Goal: Task Accomplishment & Management: Manage account settings

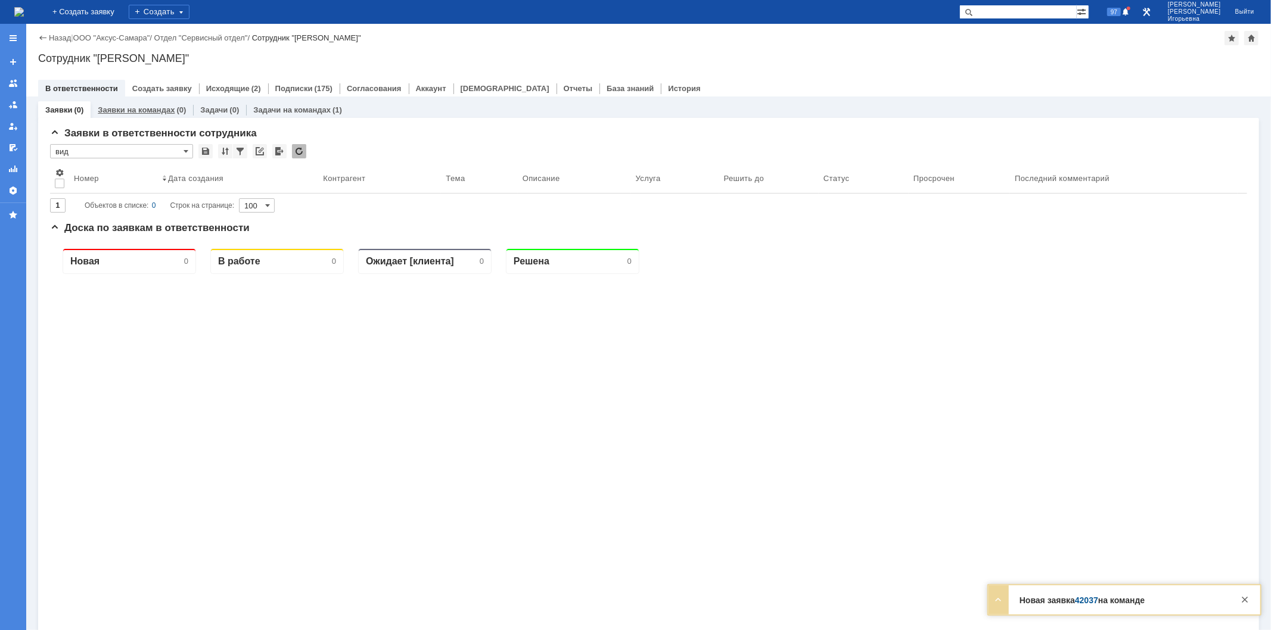
click at [129, 111] on link "Заявки на командах" at bounding box center [136, 109] width 77 height 9
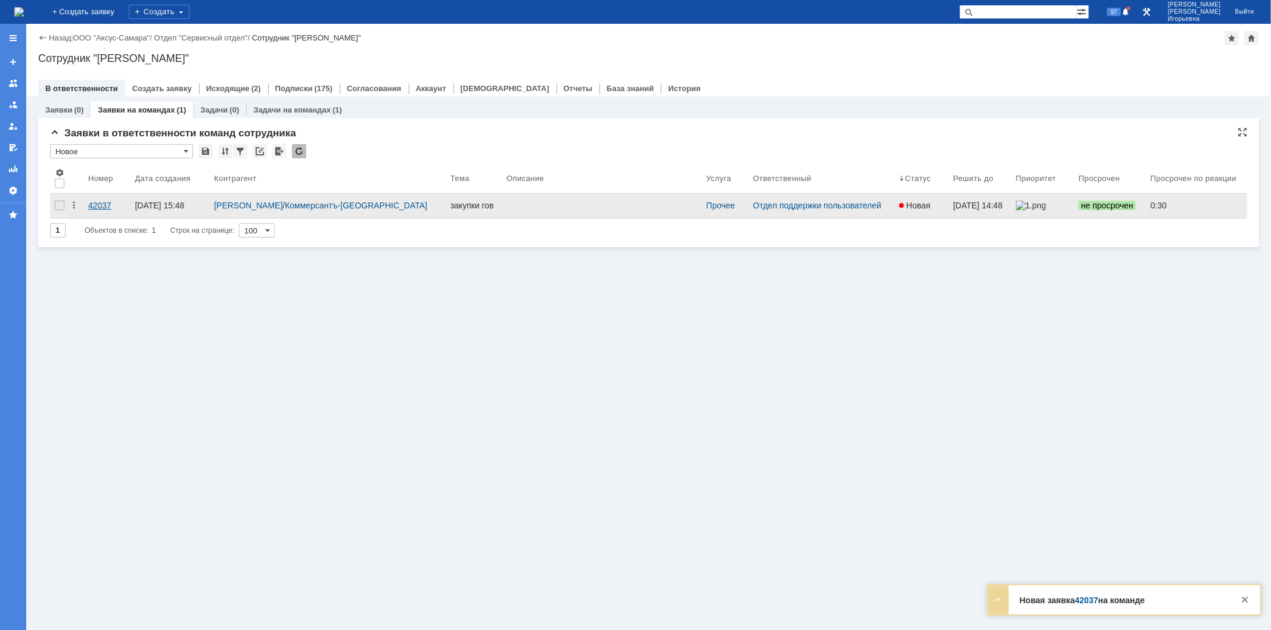
click at [94, 201] on div "42037" at bounding box center [106, 206] width 37 height 10
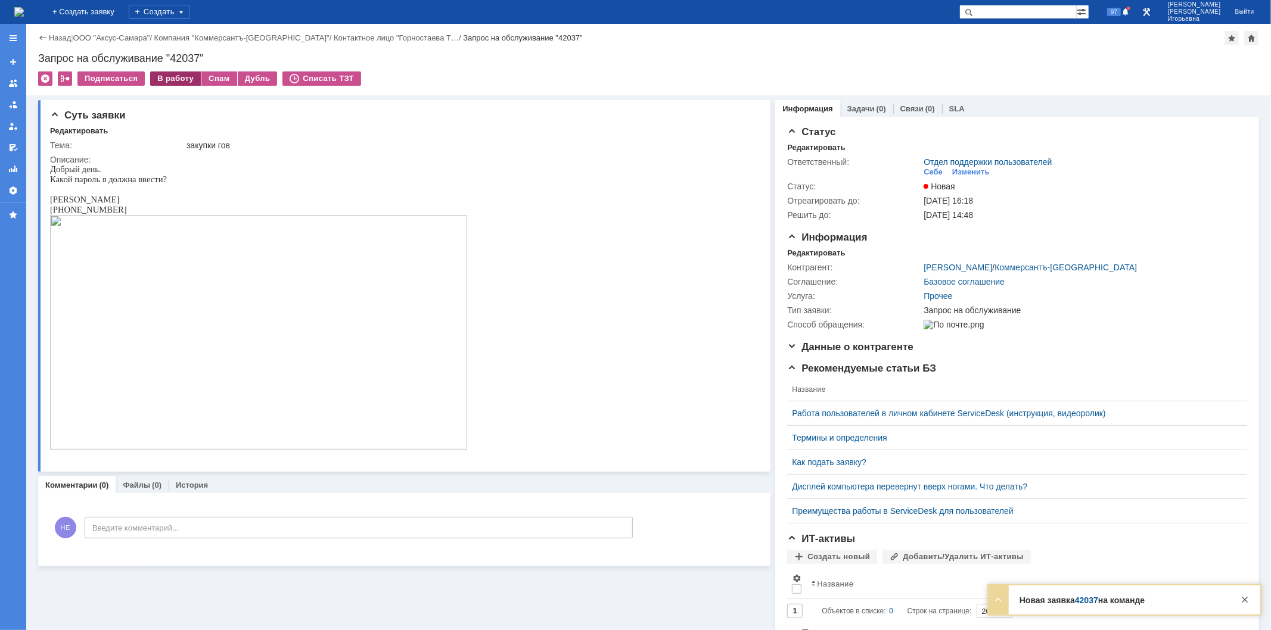
click at [166, 80] on div "В работу" at bounding box center [175, 78] width 51 height 14
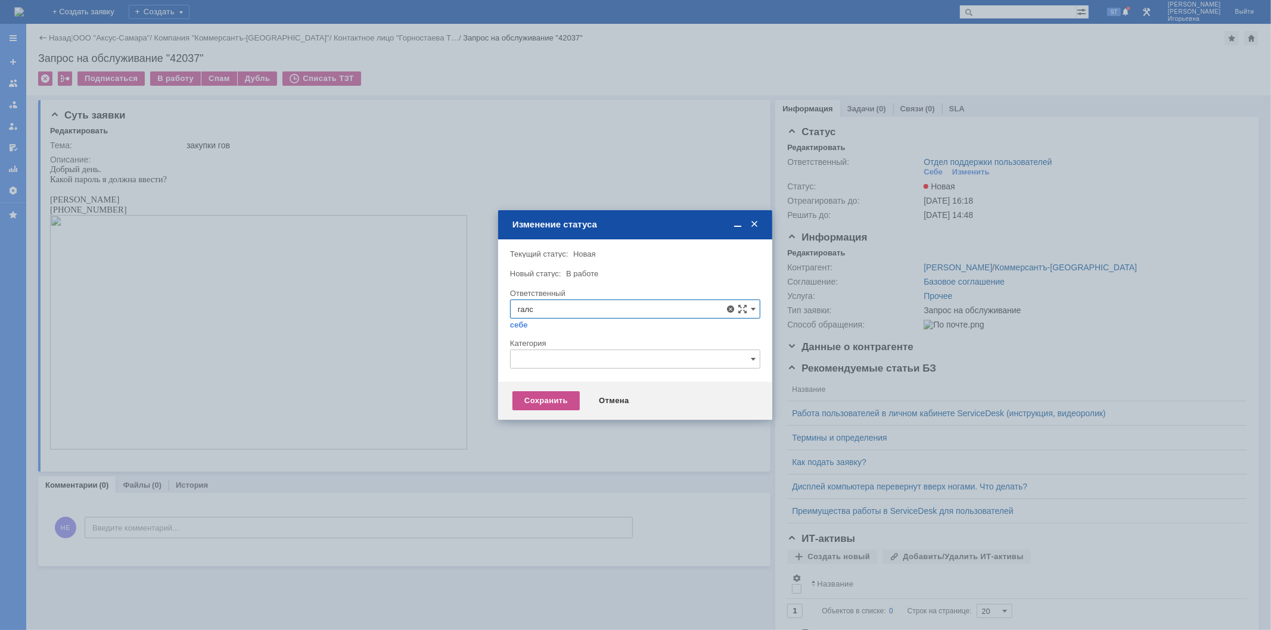
click at [576, 396] on span "[PERSON_NAME]" at bounding box center [635, 396] width 235 height 10
type input "[PERSON_NAME]"
click at [547, 402] on div "Сохранить" at bounding box center [545, 400] width 67 height 19
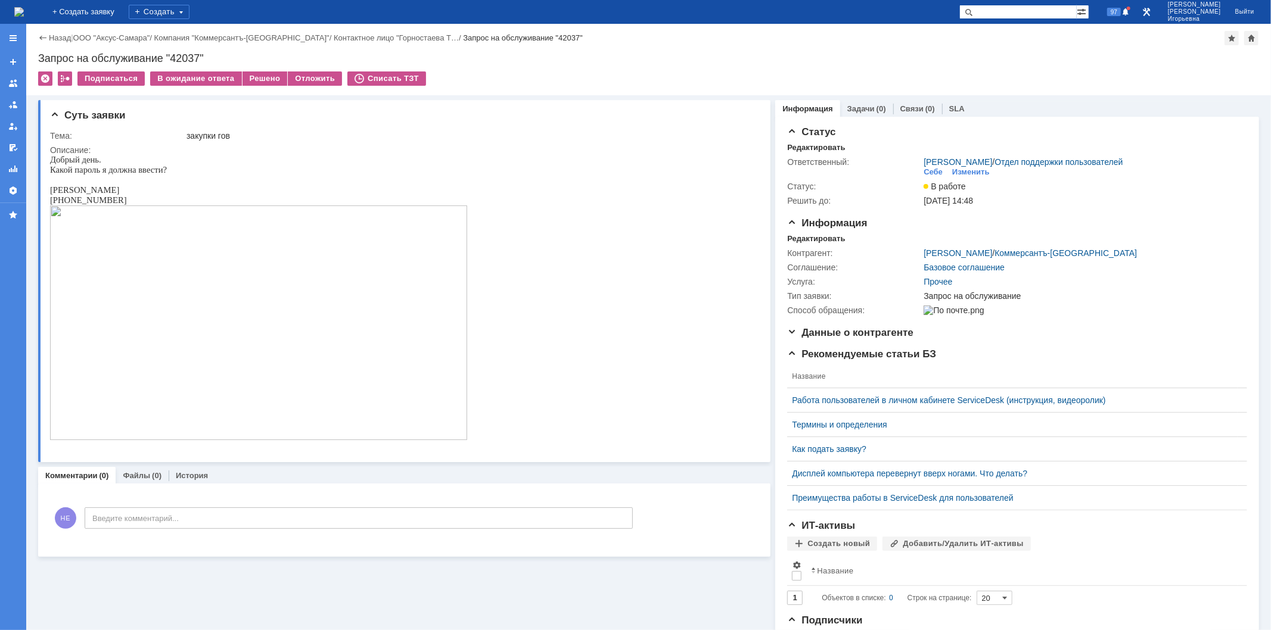
click at [188, 57] on div "Запрос на обслуживание "42037"" at bounding box center [648, 58] width 1221 height 12
copy div "42037"
click at [24, 10] on img at bounding box center [19, 12] width 10 height 10
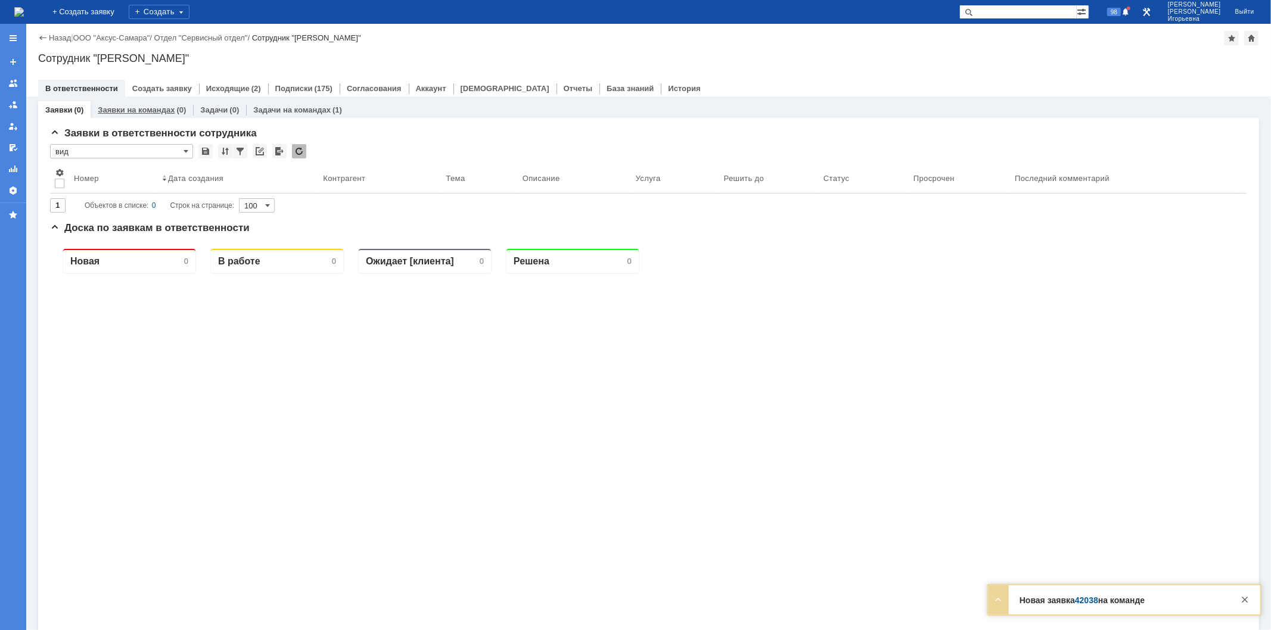
click at [122, 113] on link "Заявки на командах" at bounding box center [136, 109] width 77 height 9
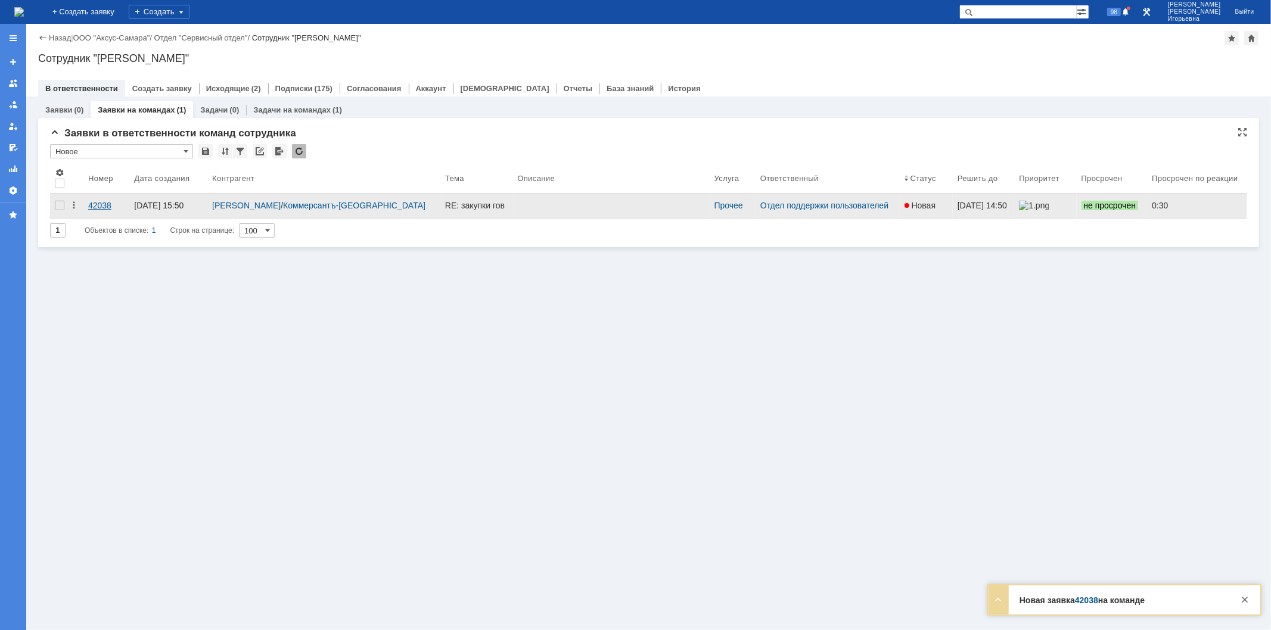
click at [90, 206] on div "42038" at bounding box center [106, 206] width 36 height 10
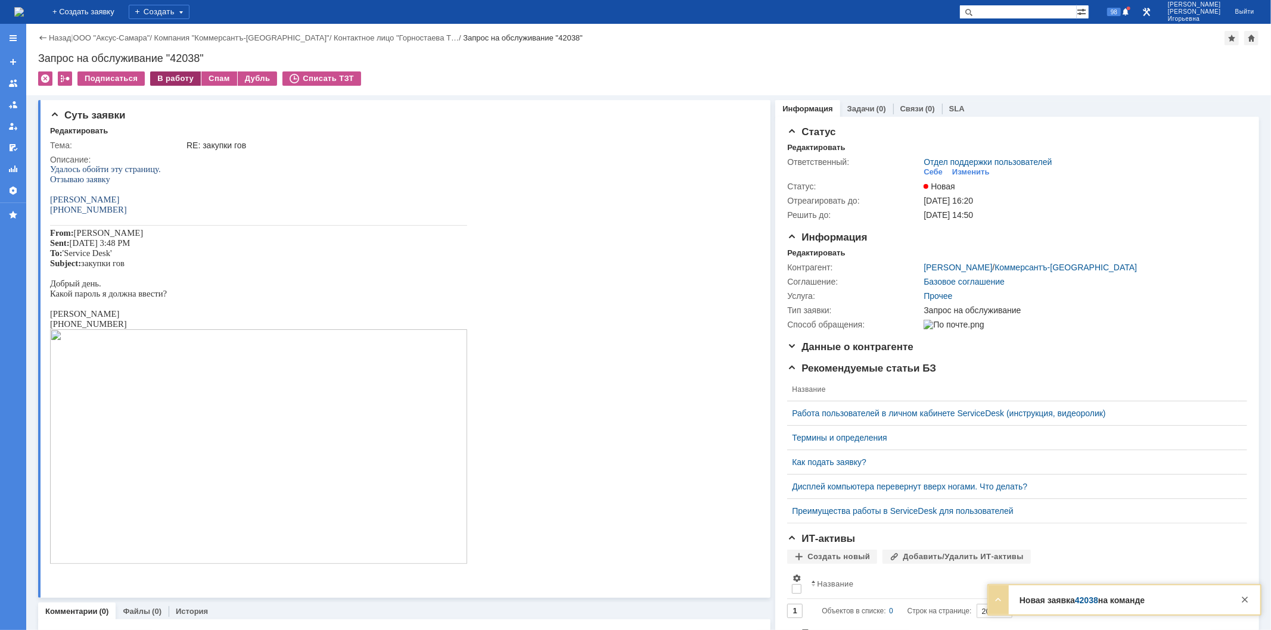
click at [160, 80] on div "В работу" at bounding box center [175, 78] width 51 height 14
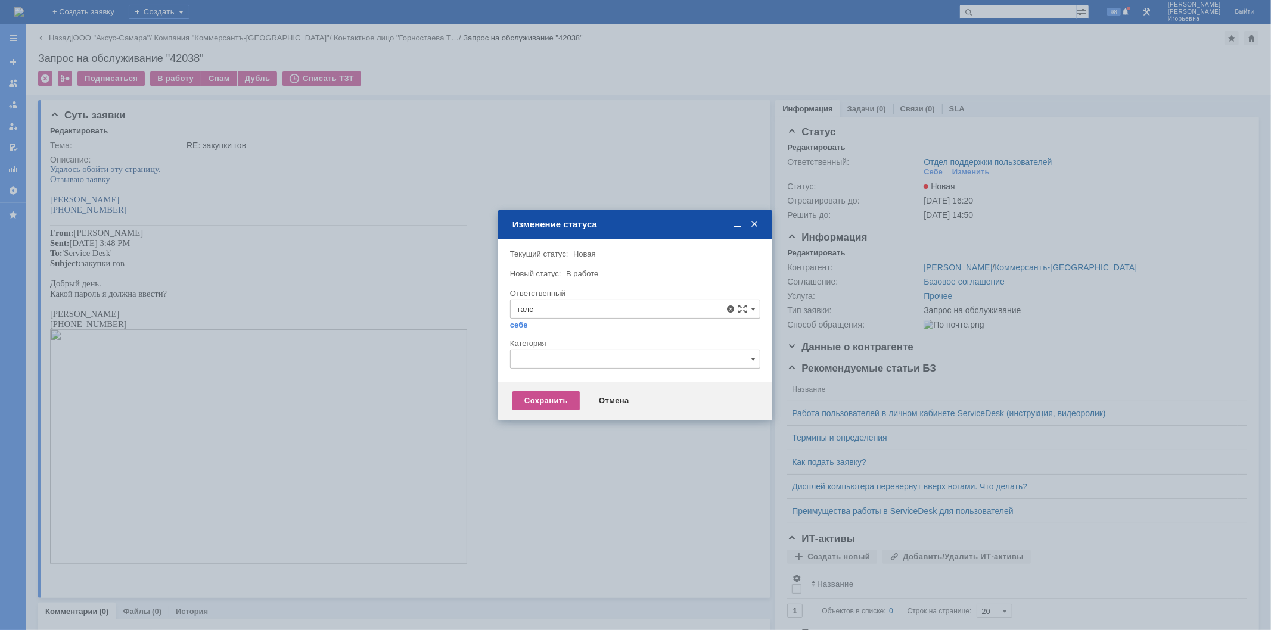
click at [556, 392] on span "[PERSON_NAME]" at bounding box center [635, 396] width 235 height 10
type input "[PERSON_NAME]"
click at [550, 403] on div "Сохранить" at bounding box center [545, 400] width 67 height 19
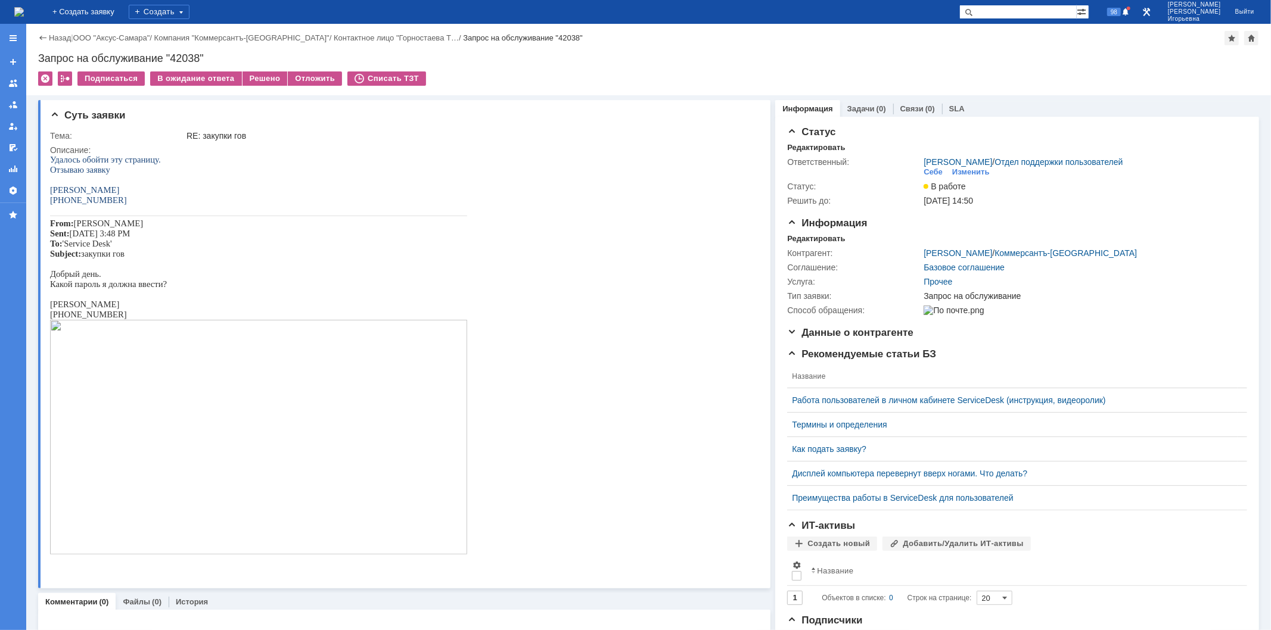
click at [24, 9] on img at bounding box center [19, 12] width 10 height 10
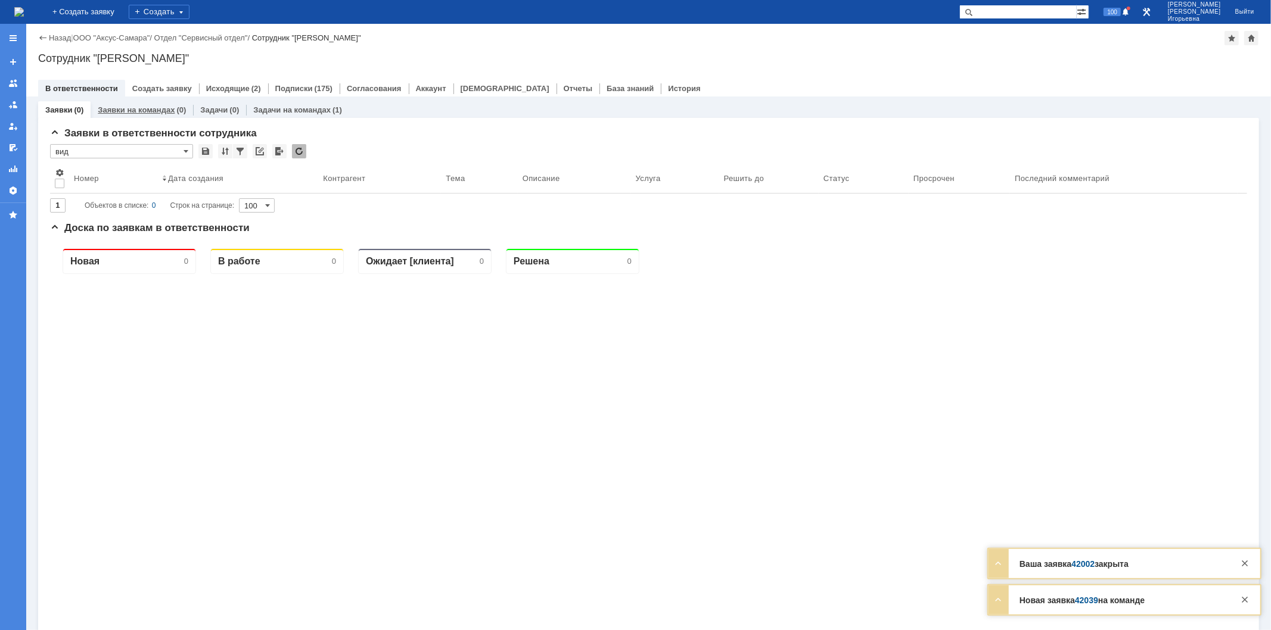
click at [127, 111] on link "Заявки на командах" at bounding box center [136, 109] width 77 height 9
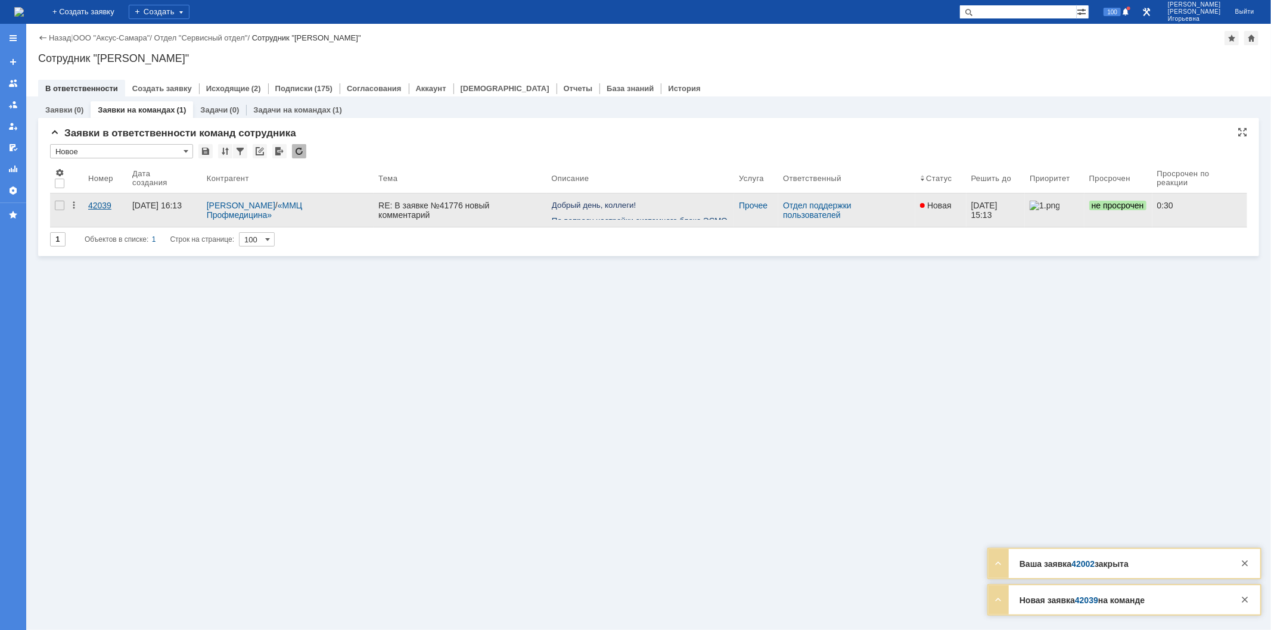
click at [92, 204] on div "42039" at bounding box center [105, 206] width 35 height 10
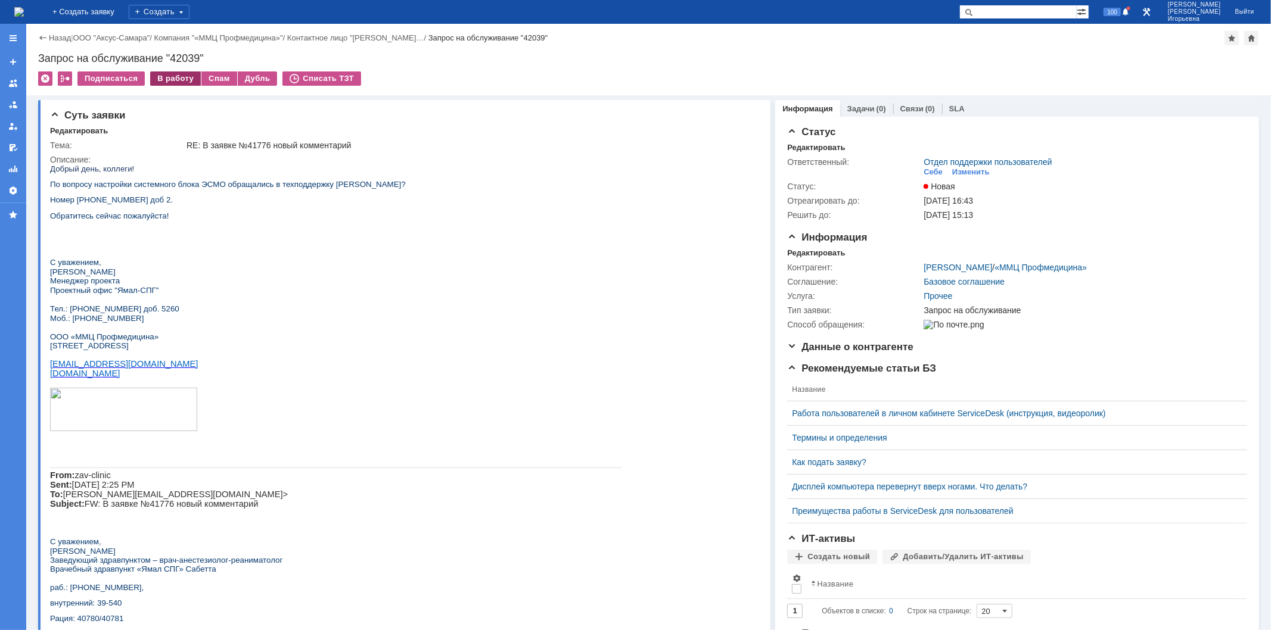
click at [173, 82] on div "В работу" at bounding box center [175, 78] width 51 height 14
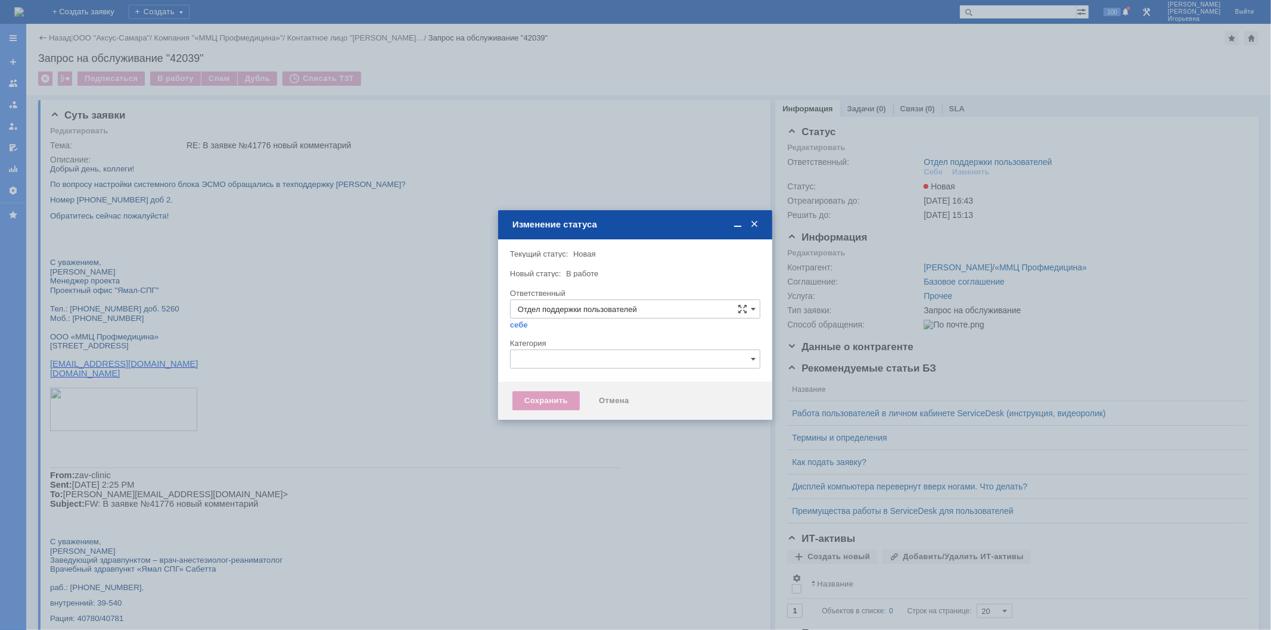
type input "[PERSON_NAME]"
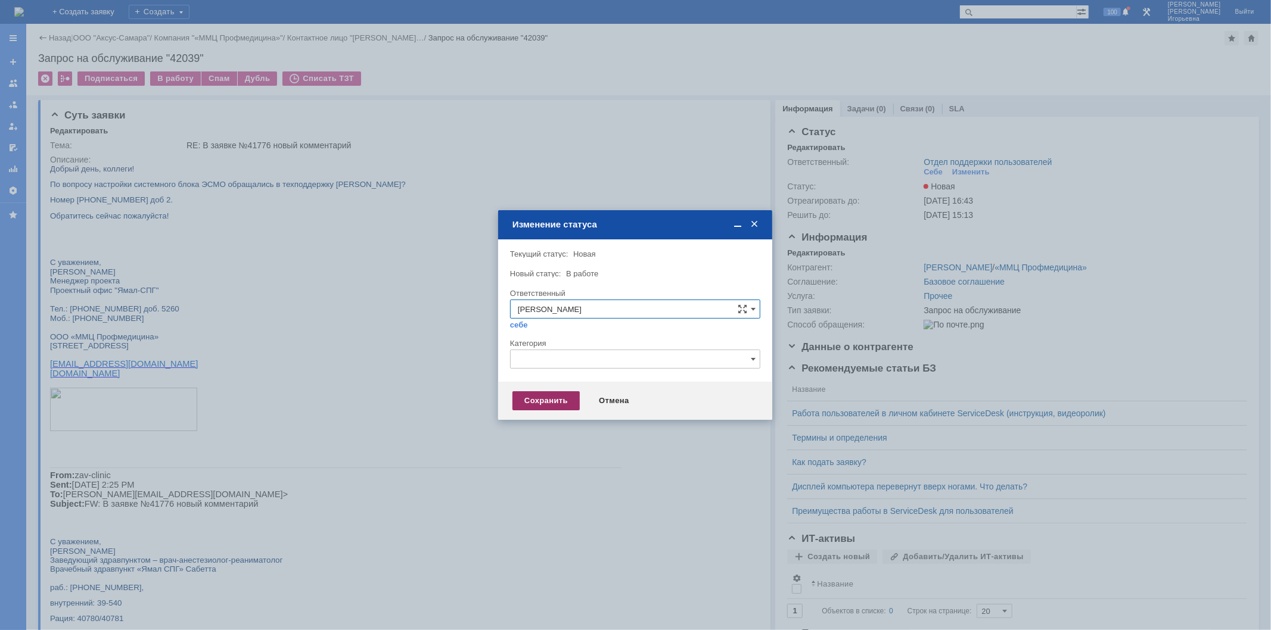
click at [551, 400] on div "Сохранить" at bounding box center [545, 400] width 67 height 19
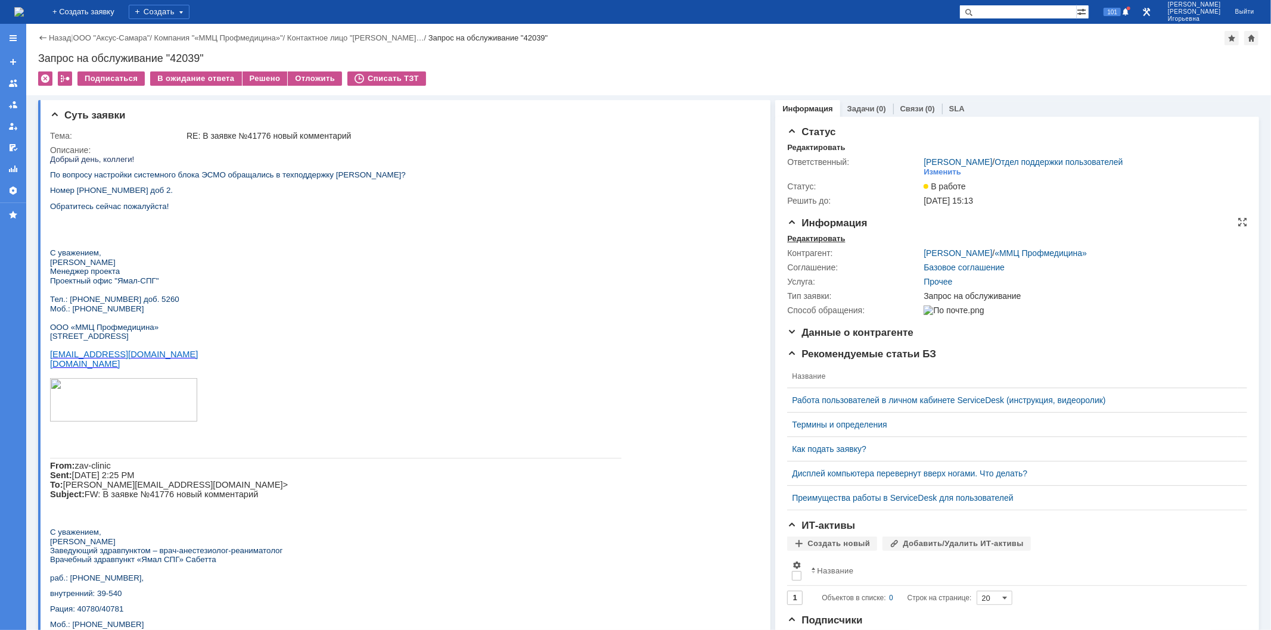
click at [804, 237] on div "Редактировать" at bounding box center [816, 239] width 58 height 10
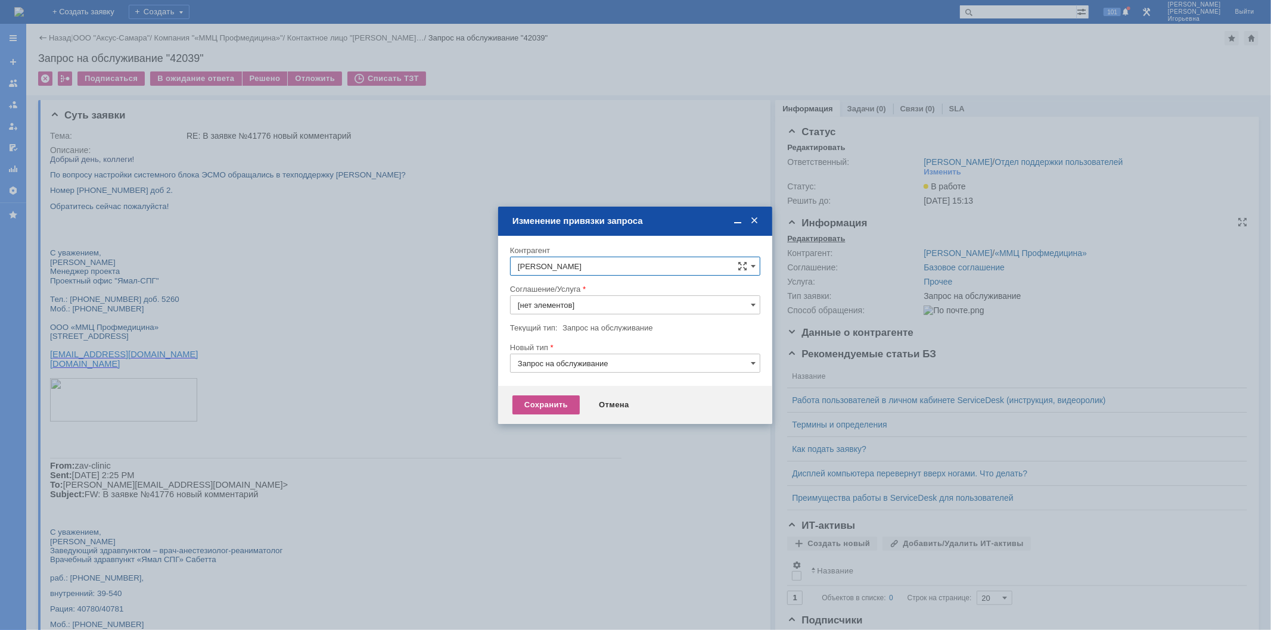
type input "Прочее"
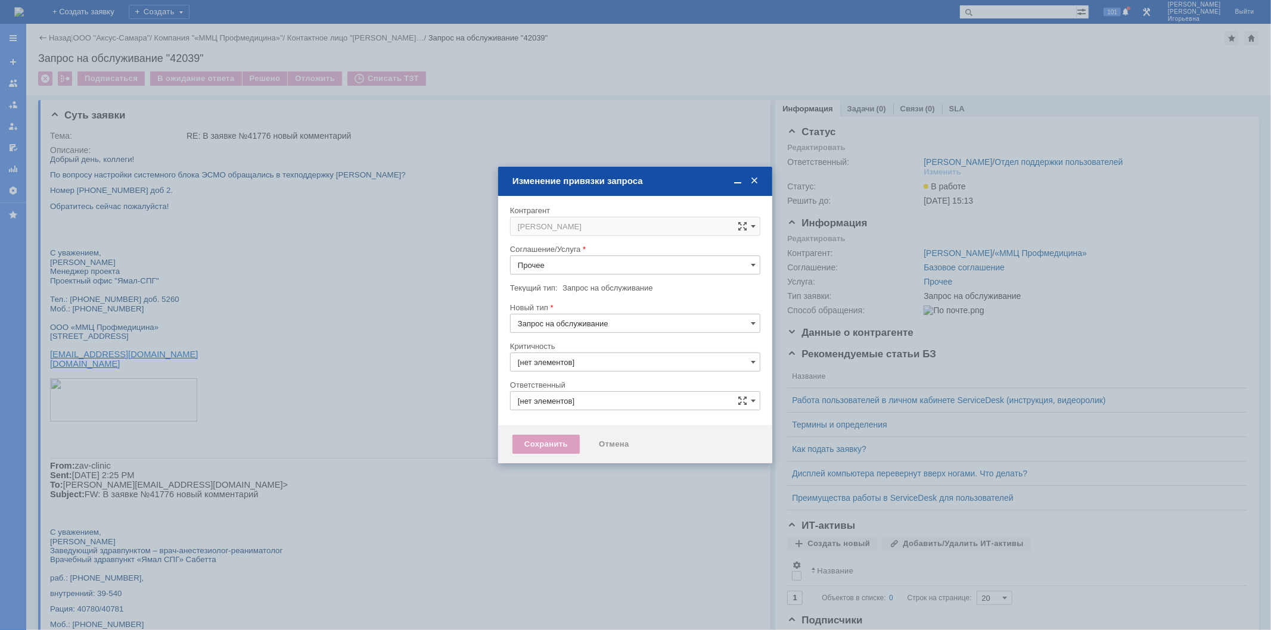
type input "3. Низкая"
type input "[не указано]"
type input "[PERSON_NAME]"
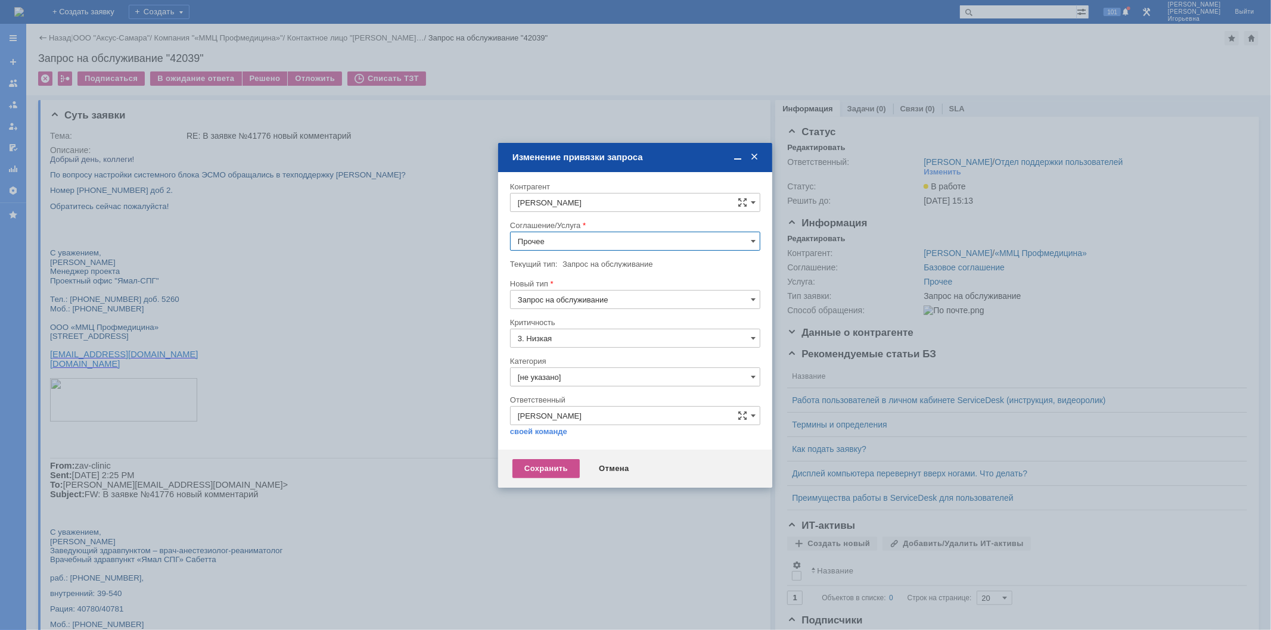
click at [752, 234] on input "Прочее" at bounding box center [635, 241] width 250 height 19
click at [618, 322] on span "Консультация пользователей" at bounding box center [635, 322] width 235 height 10
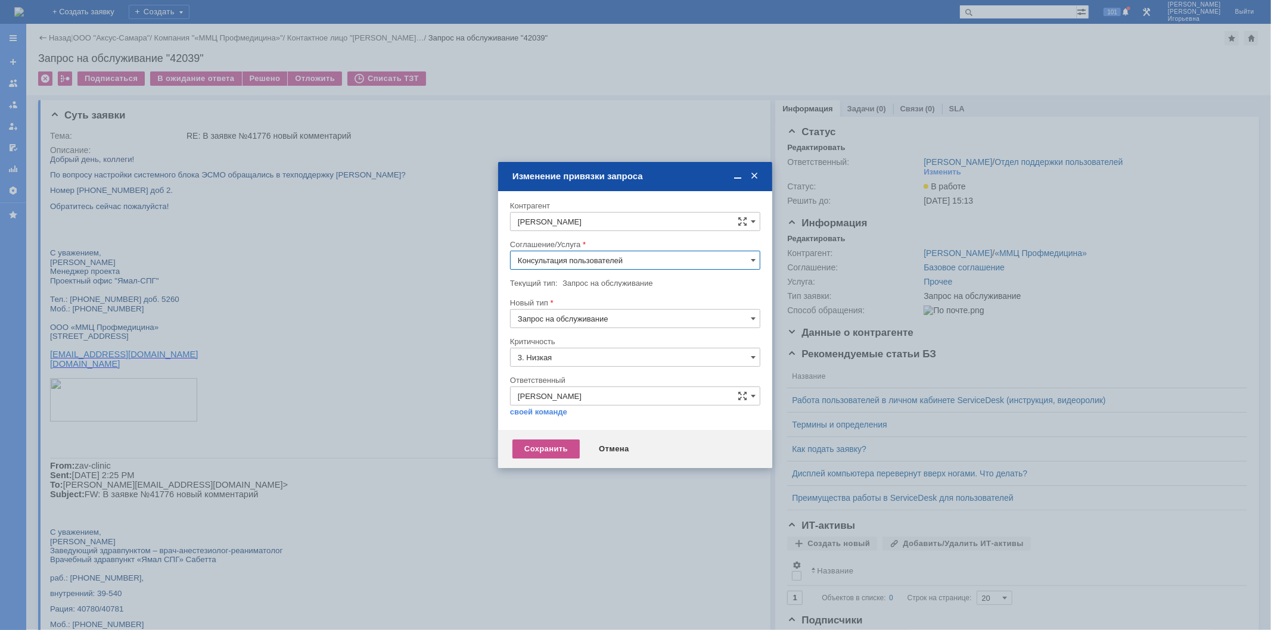
type input "Консультация пользователей"
click at [561, 448] on div "Сохранить" at bounding box center [545, 449] width 67 height 19
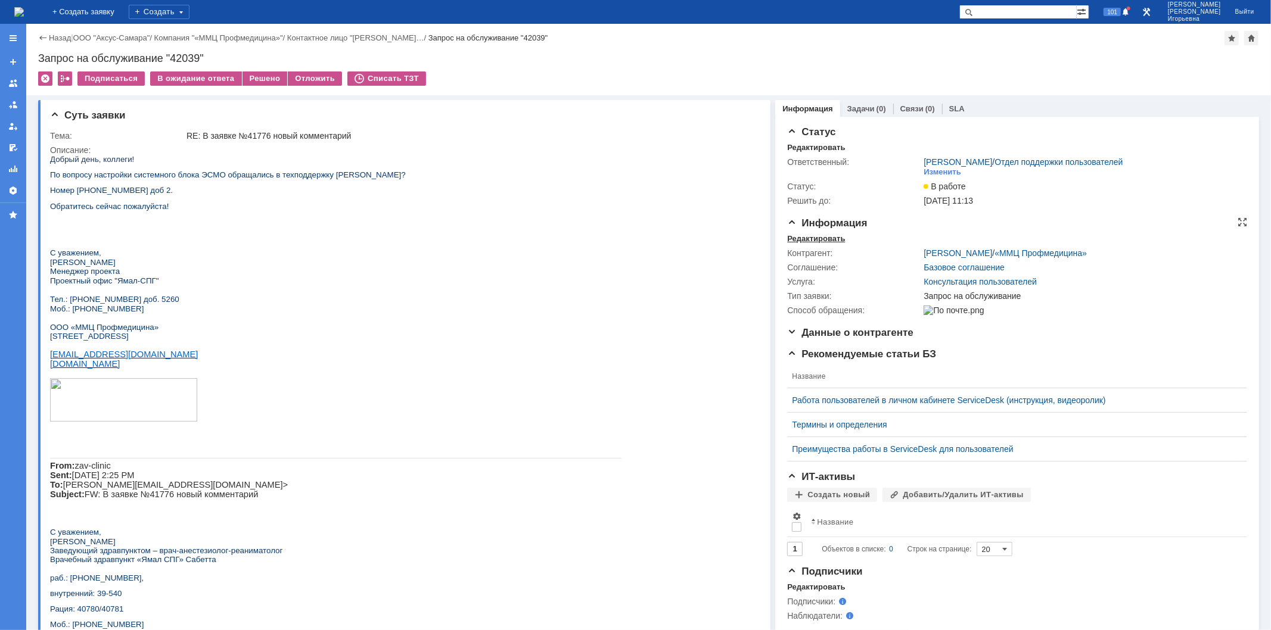
click at [801, 235] on div "Редактировать" at bounding box center [816, 239] width 58 height 10
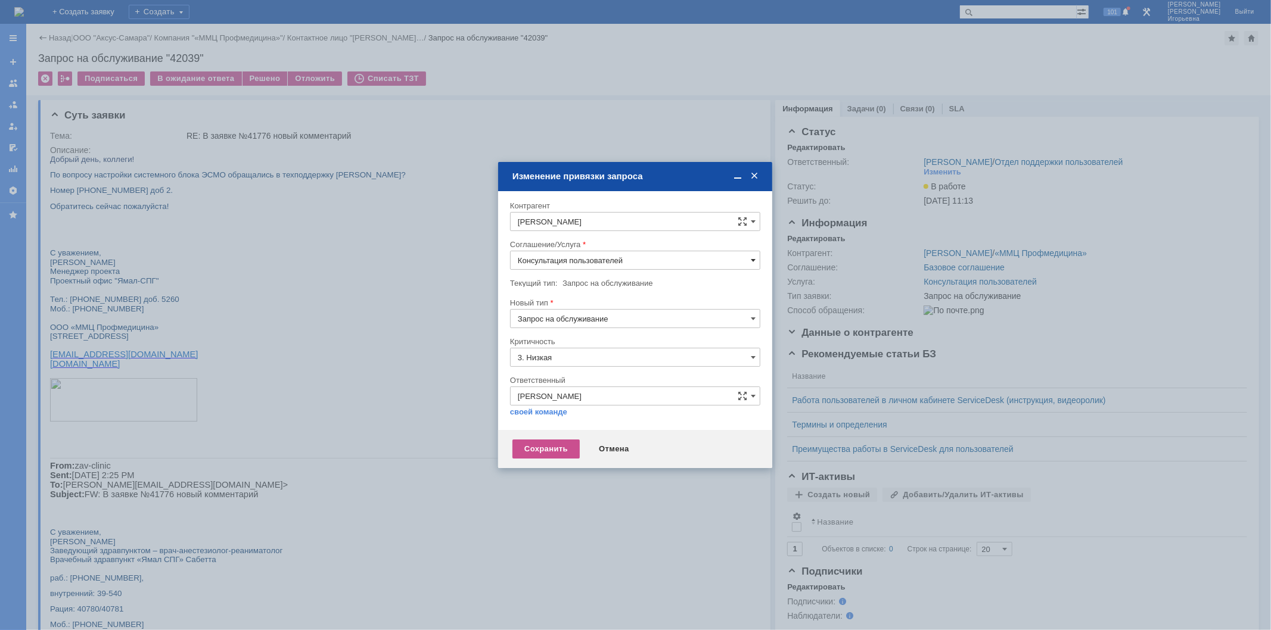
click at [752, 259] on span at bounding box center [753, 261] width 5 height 10
click at [545, 403] on span "Прочее" at bounding box center [635, 404] width 235 height 10
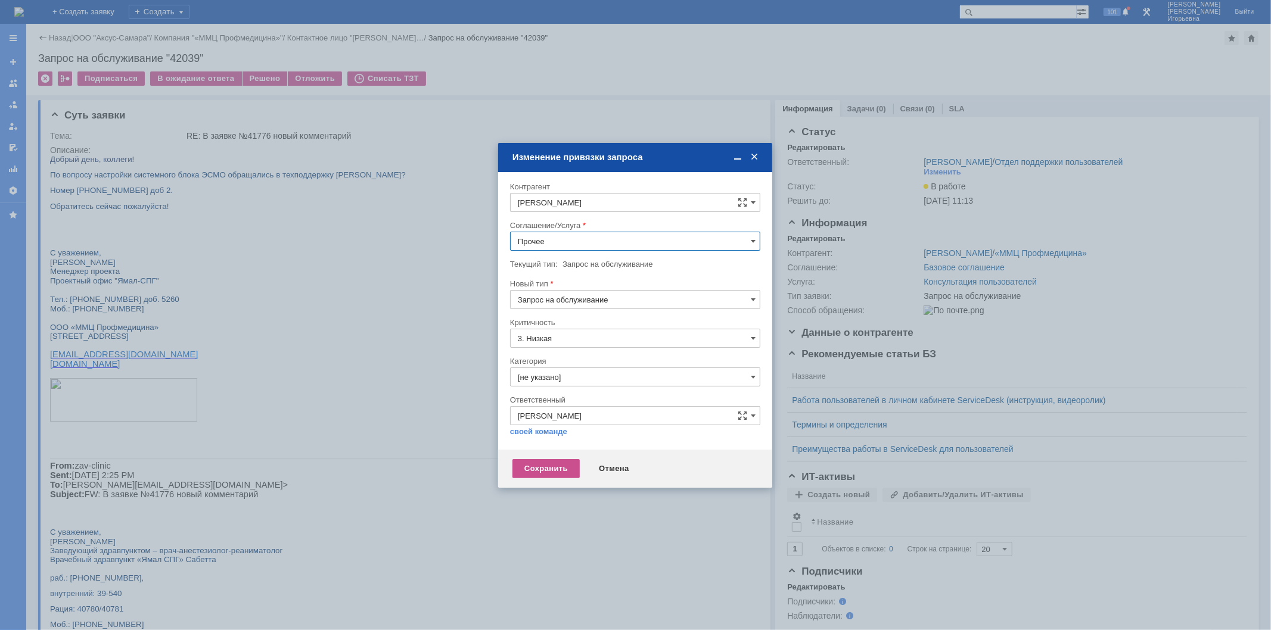
type input "Прочее"
click at [541, 469] on div "Сохранить" at bounding box center [545, 468] width 67 height 19
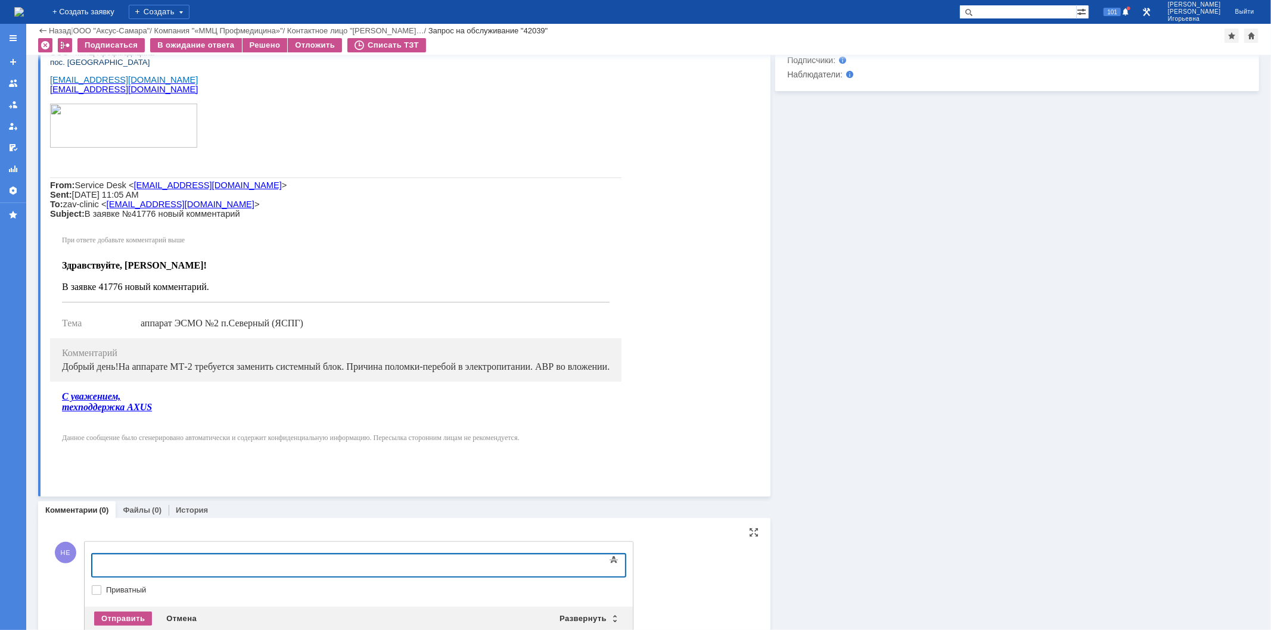
scroll to position [579, 0]
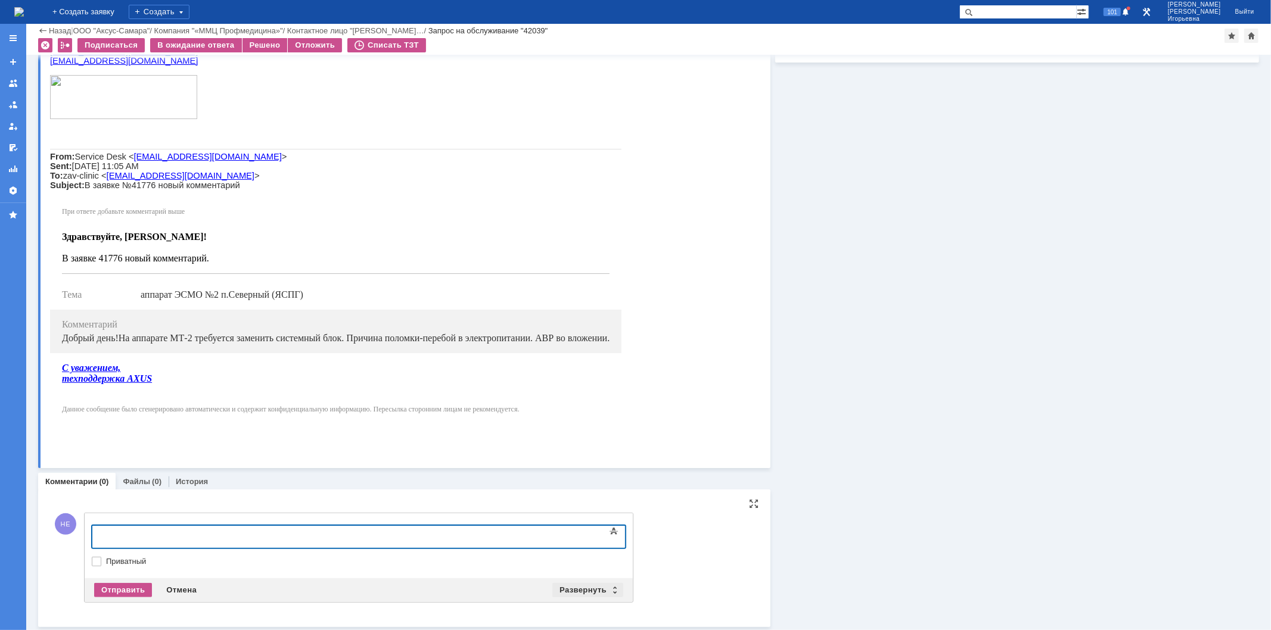
click at [612, 593] on div "Развернуть" at bounding box center [587, 590] width 71 height 14
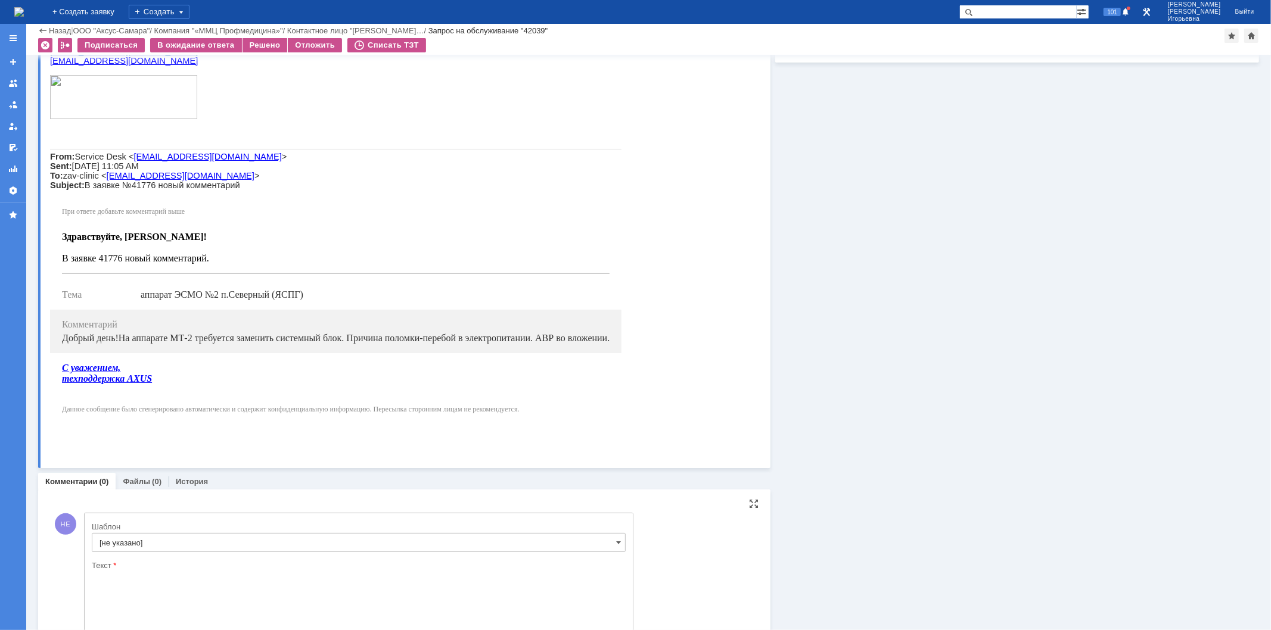
scroll to position [0, 0]
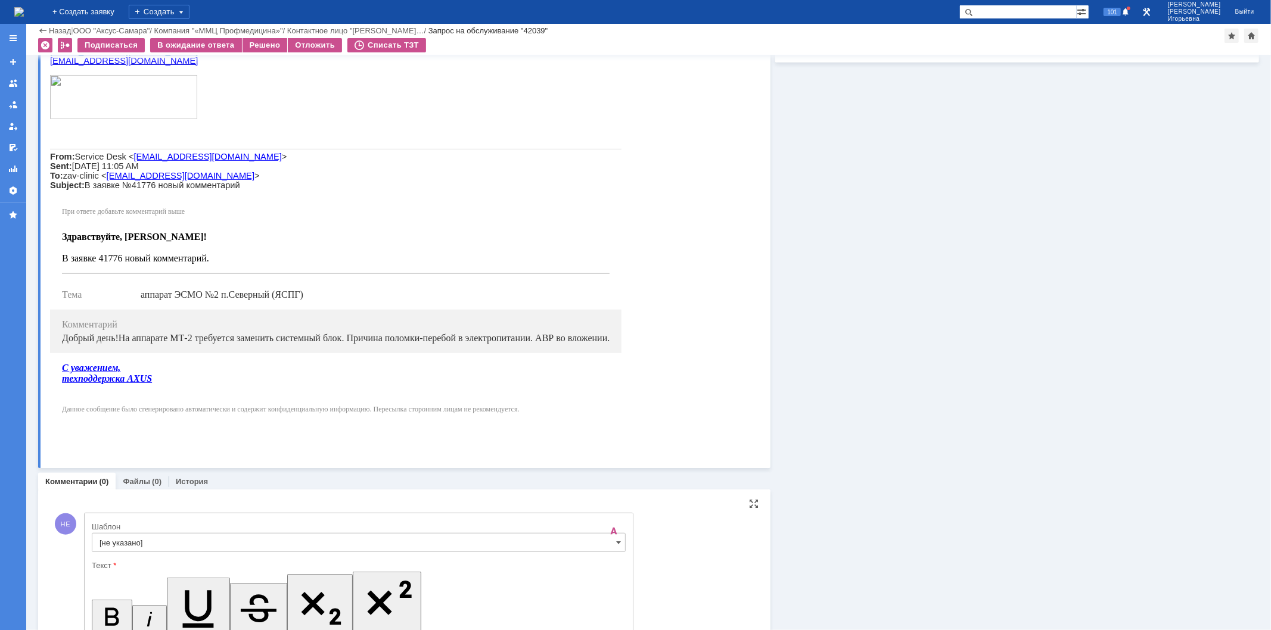
click at [614, 545] on input "[не указано]" at bounding box center [359, 542] width 534 height 19
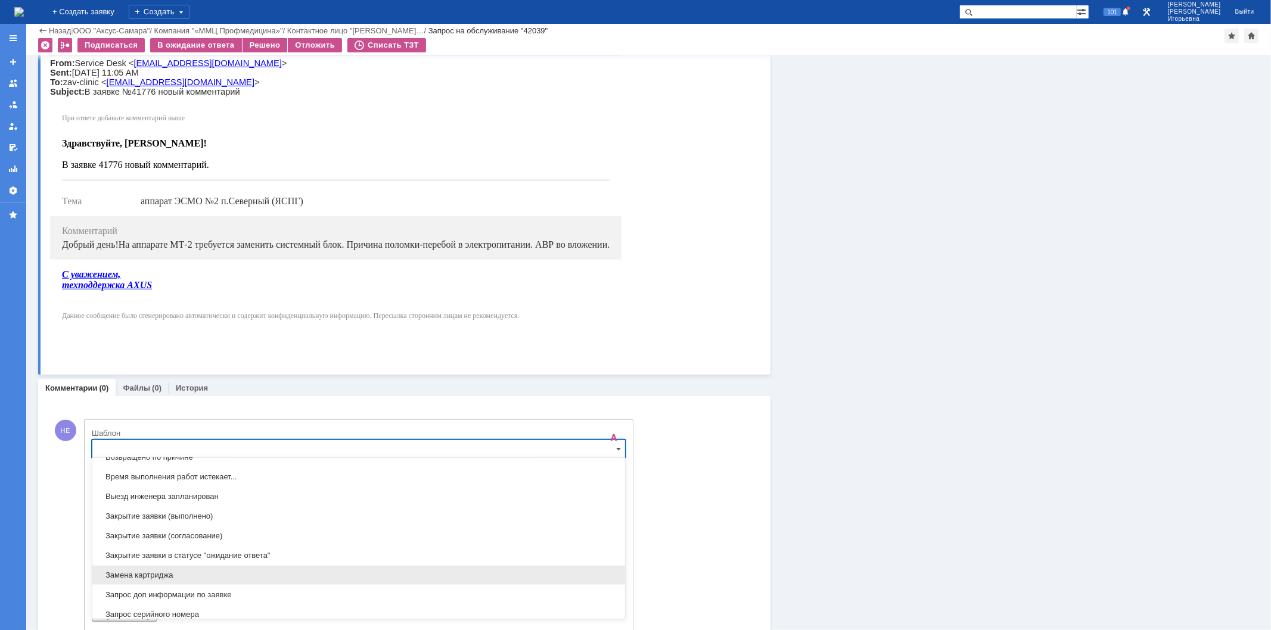
scroll to position [483, 0]
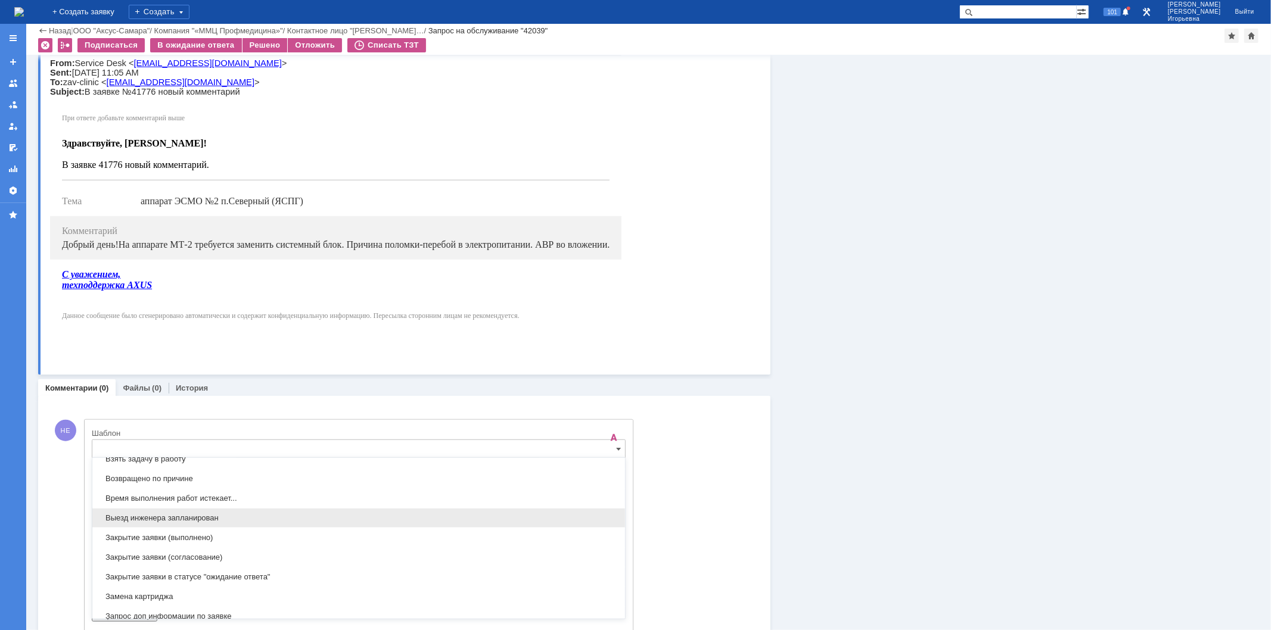
drag, startPoint x: 129, startPoint y: 520, endPoint x: 84, endPoint y: 20, distance: 501.9
click at [129, 520] on span "Выезд инженера запланирован" at bounding box center [358, 519] width 518 height 10
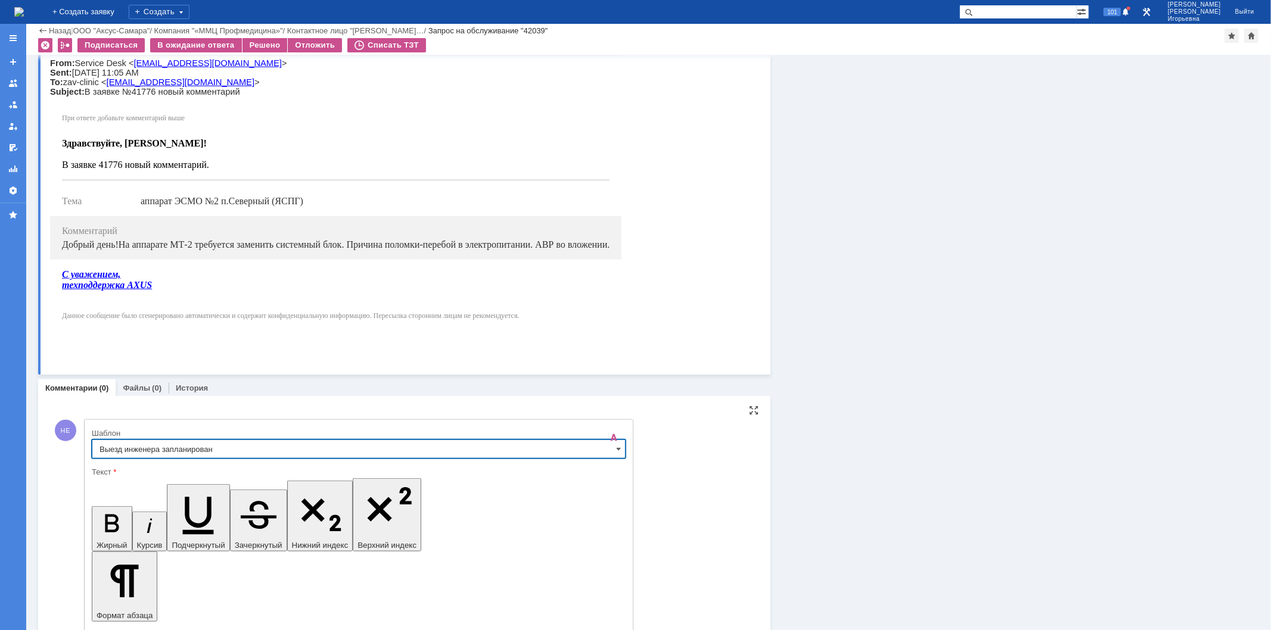
type input "Выезд инженера запланирован"
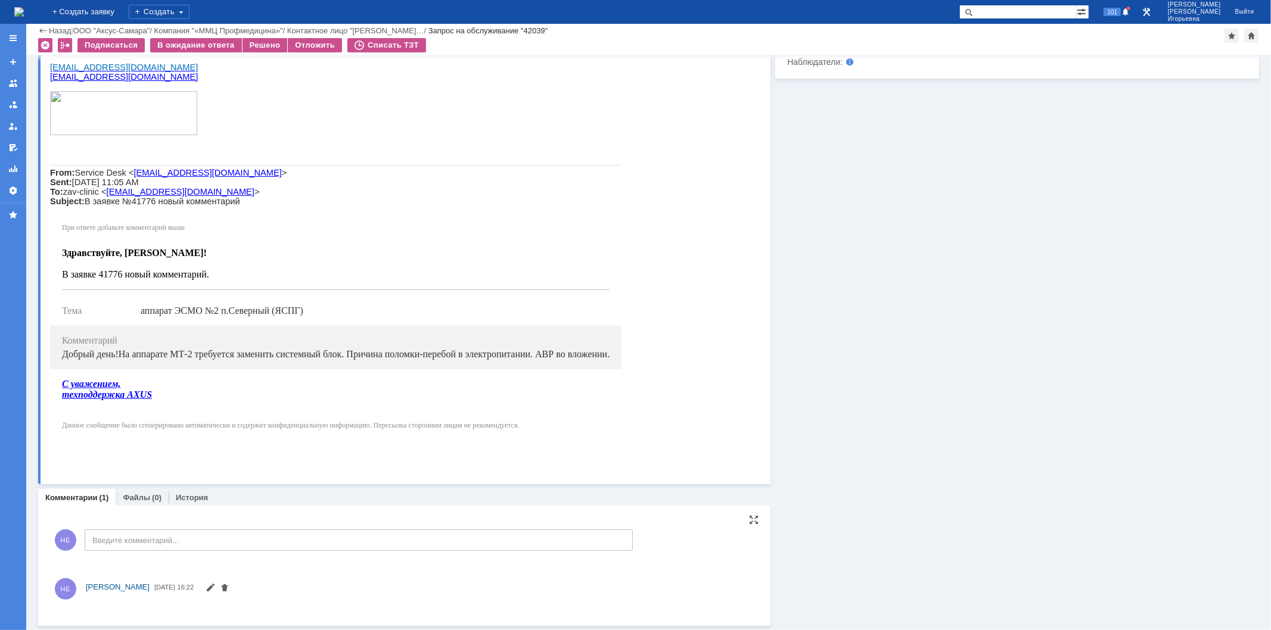
scroll to position [614, 0]
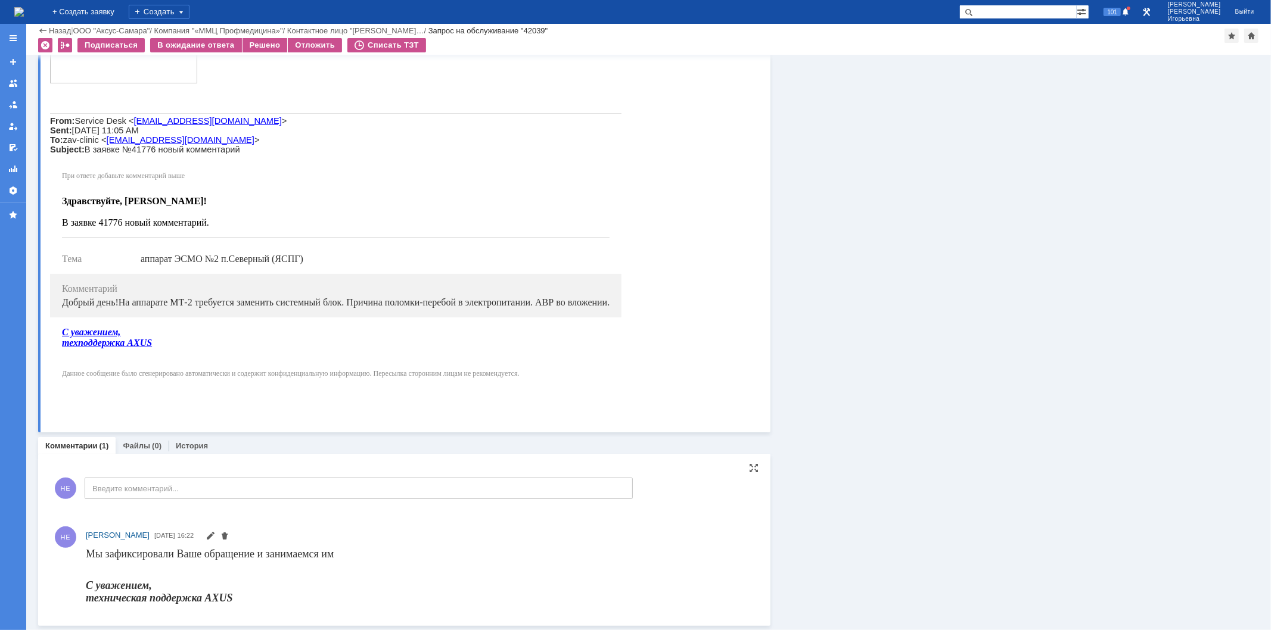
click at [24, 13] on img at bounding box center [19, 12] width 10 height 10
